Goal: Find specific page/section: Find specific page/section

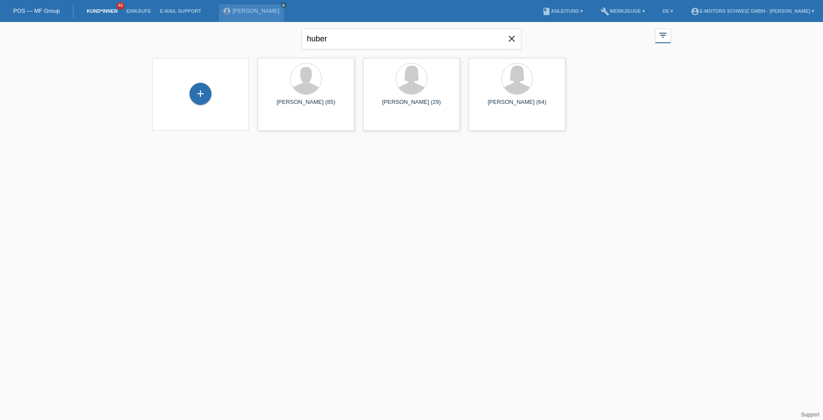
drag, startPoint x: 331, startPoint y: 38, endPoint x: 293, endPoint y: 38, distance: 37.8
click at [293, 38] on div "huber close filter_list view_module Alle Kund*innen anzeigen star Markierte [PE…" at bounding box center [412, 38] width 528 height 32
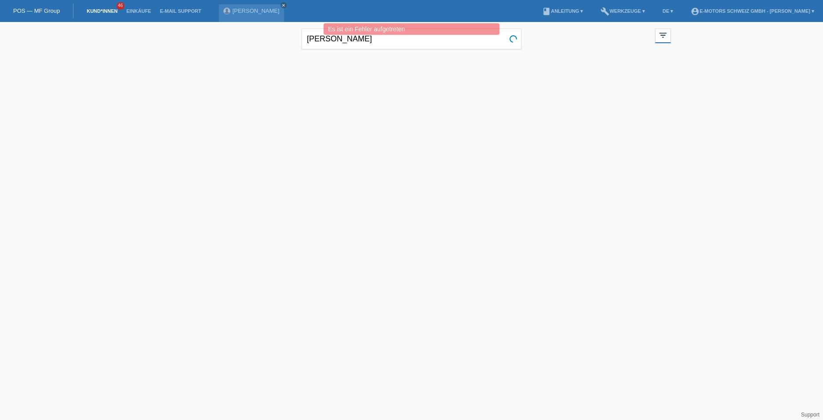
drag, startPoint x: 323, startPoint y: 44, endPoint x: 289, endPoint y: 44, distance: 34.8
click at [289, 44] on div "[PERSON_NAME] close filter_list view_module Alle Kund*innen anzeigen star Marki…" at bounding box center [412, 38] width 528 height 32
type input "seng"
click at [282, 7] on icon "close" at bounding box center [284, 5] width 4 height 4
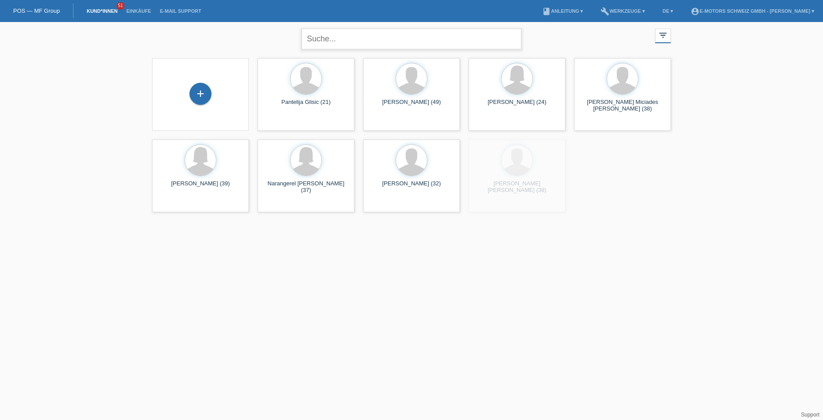
click at [370, 34] on input "text" at bounding box center [412, 39] width 220 height 21
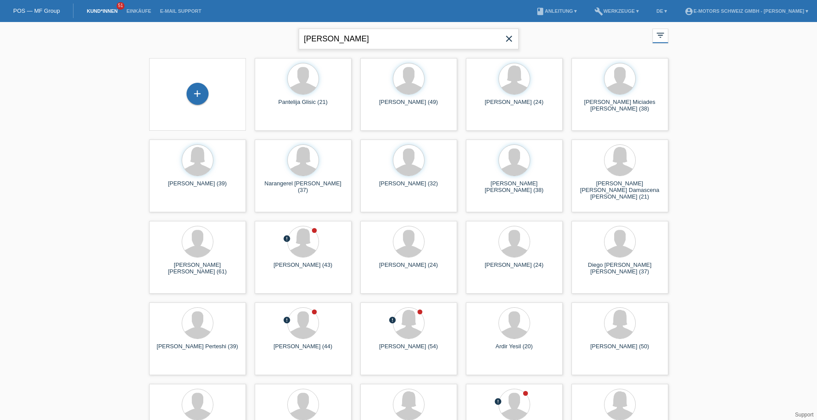
type input "[PERSON_NAME]"
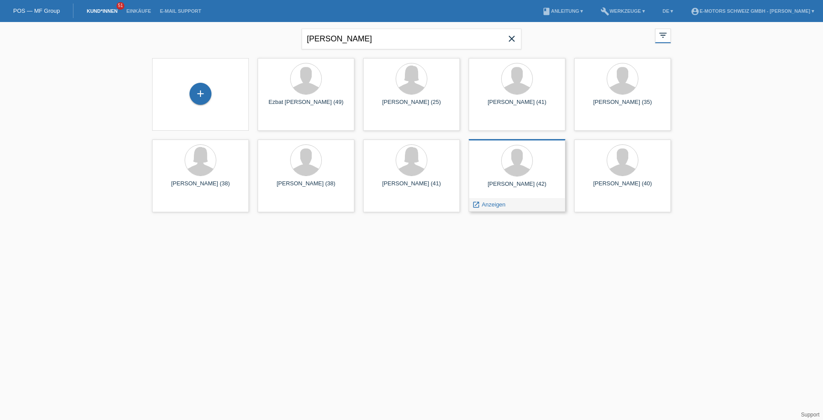
click at [509, 180] on div "Arif Sengül (42) launch Anzeigen" at bounding box center [517, 175] width 97 height 73
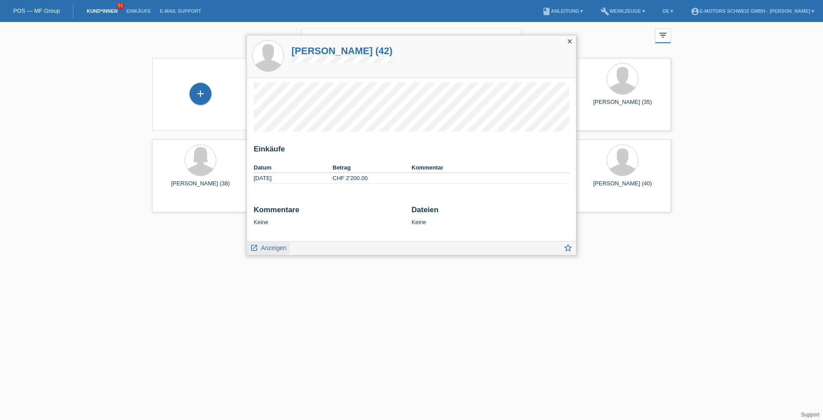
click at [276, 243] on link "launch Anzeigen" at bounding box center [268, 246] width 37 height 11
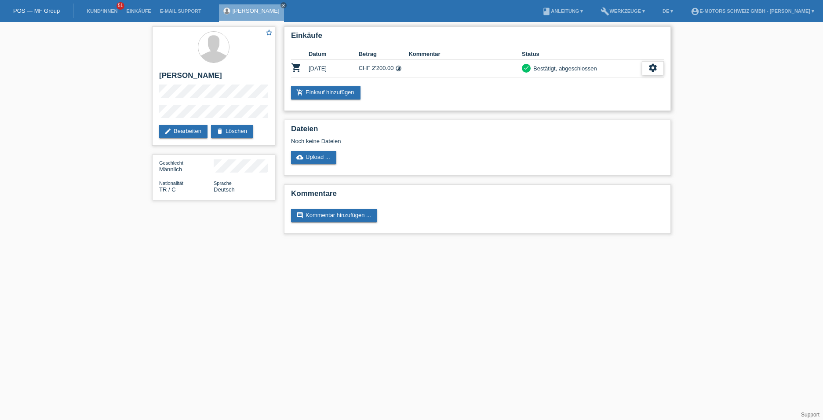
click at [658, 65] on icon "settings" at bounding box center [653, 68] width 10 height 10
click at [617, 83] on div "fullscreen Anzeigen" at bounding box center [621, 82] width 86 height 13
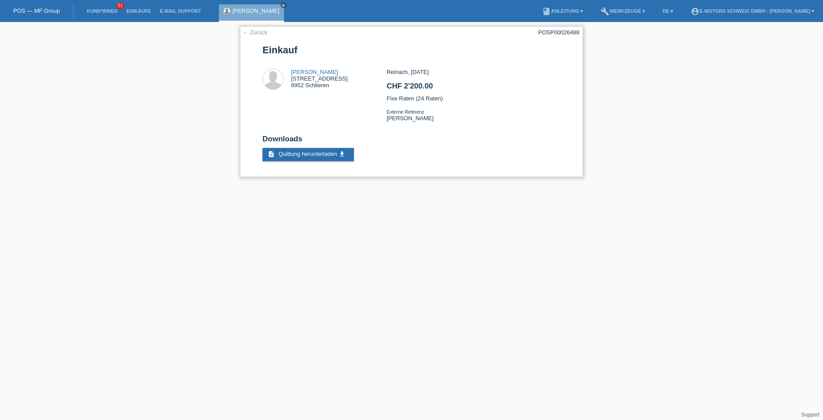
drag, startPoint x: 536, startPoint y: 31, endPoint x: 540, endPoint y: 34, distance: 4.7
click at [540, 34] on div "← Zurück POSP00026488 Einkauf Arif Sengül Engstringerstrasse 57A 8952 Schlieren…" at bounding box center [411, 101] width 343 height 150
copy div "POSP00026488"
